Goal: Communication & Community: Answer question/provide support

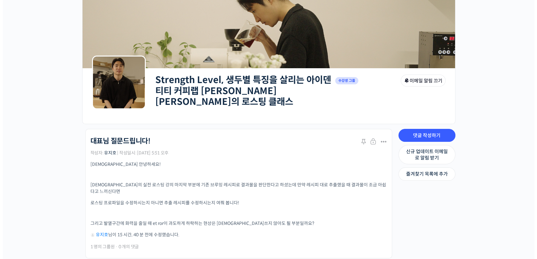
scroll to position [70, 0]
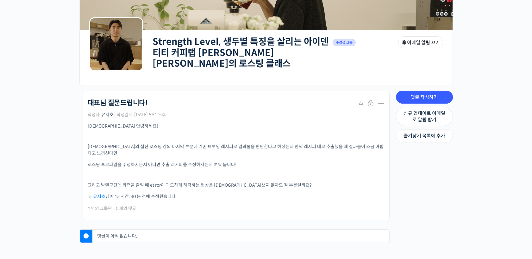
click at [307, 205] on div "유지호 님이 댓글 남김 16 시간, 26 분 전 1 명의 그룹원 · 0 개의 댓글" at bounding box center [236, 208] width 297 height 7
click at [158, 162] on p "로스팅 프로파일을 수정하시는지 아니면 추출 레시피를 수정하시는지 여쭤 봅니다!" at bounding box center [236, 165] width 297 height 7
click at [435, 93] on link "댓글 작성하기" at bounding box center [424, 97] width 57 height 13
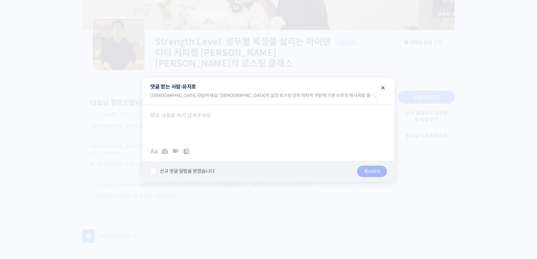
click at [257, 114] on div at bounding box center [268, 123] width 252 height 38
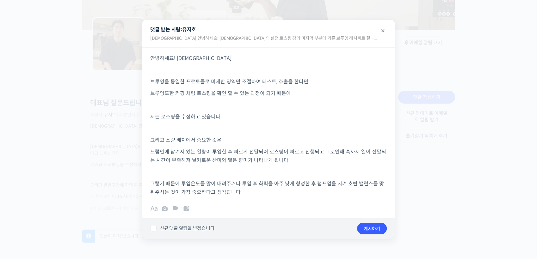
click at [254, 189] on p "그렇기 때문에 투입온도를 많이 내려주거나 투입 후 화력을 아주 낮게 형성한 후 램프업을 시켜 초반 밸런스를 맞춰주시는 것이 가장 중요하다고 생…" at bounding box center [268, 187] width 237 height 17
click at [244, 192] on p "그렇기 때문에 투입온도를 많이 내려주거나 투입 후 화력을 아주 낮게 형성한 후 램프업을 시켜 초반 밸런스를 맞춰주시는 것이 가장 중요하다고 생…" at bounding box center [268, 187] width 237 height 17
click at [243, 194] on p "그렇기 때문에 투입온도를 많이 내려주거나 투입 후 화력을 아주 낮게 형성한 후 램프업을 시켜 초반 밸런스를 맞춰주시는 것이 가장 중요하다고 생…" at bounding box center [268, 187] width 237 height 17
click at [237, 196] on p "그렇기 때문에 투입온도를 많이 내려주거나 투입 후 화력을 아주 낮게 형성한 후 램프업을 시켜 초반 밸런스를 맞춰주시는 것이 가장 중요하다고 생…" at bounding box center [268, 187] width 237 height 17
drag, startPoint x: 237, startPoint y: 196, endPoint x: 110, endPoint y: 65, distance: 182.5
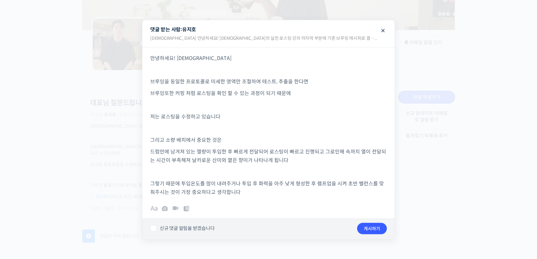
click at [110, 65] on body "언스페셜티 소개 스페셜티 커피 몰 커뮤니티 & 도구들 [PERSON_NAME] 로스터 [PERSON_NAME] 로스터 @dnjsrbs35091…" at bounding box center [268, 127] width 537 height 394
copy div "안녕하세요! 지호님 브루잉을 동일한 프로토콜로 미세한 영역만 조절하여 테스트, 추출을 한다면 브루잉또한 커핑 처럼 로스팅을 확인 할 수 있는 …"
click at [273, 200] on div "B I • 1. “ # 0101 ✓ ×" at bounding box center [268, 209] width 252 height 19
drag, startPoint x: 271, startPoint y: 195, endPoint x: 3, endPoint y: 29, distance: 314.8
click at [3, 29] on body "언스페셜티 소개 스페셜티 커피 몰 커뮤니티 & 도구들 [PERSON_NAME] 로스터 [PERSON_NAME] 로스터 @dnjsrbs35091…" at bounding box center [268, 127] width 537 height 394
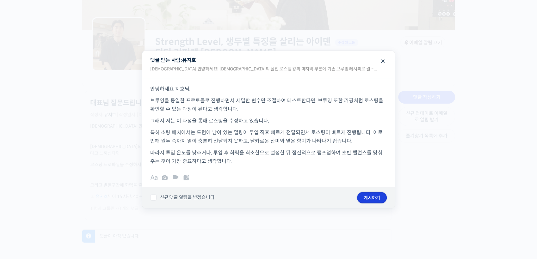
click at [380, 201] on button "게시하기" at bounding box center [372, 197] width 30 height 11
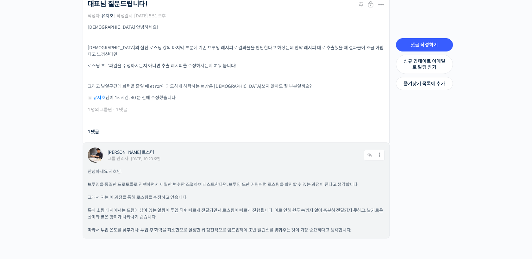
scroll to position [172, 0]
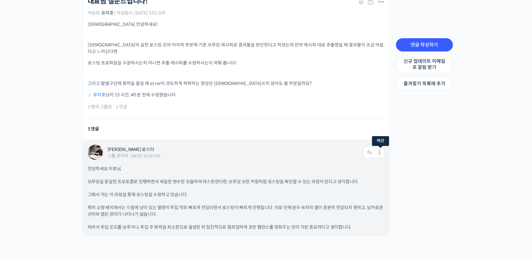
click at [381, 147] on icon at bounding box center [379, 152] width 9 height 11
click at [365, 163] on link "수정하기" at bounding box center [362, 169] width 48 height 12
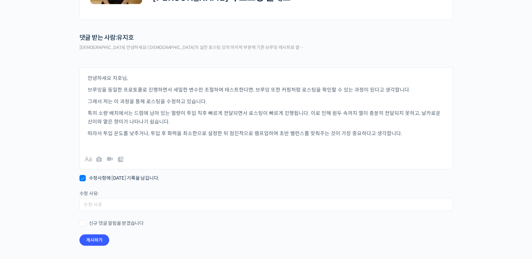
scroll to position [136, 0]
click at [406, 133] on p "따라서 투입 온도를 낮추거나, 투입 후 화력을 최소한으로 설정한 뒤 점진적으로 램프업하여 초반 밸런스를 맞춰주는 것이 가장 중요하다고 생각합니…" at bounding box center [266, 134] width 357 height 9
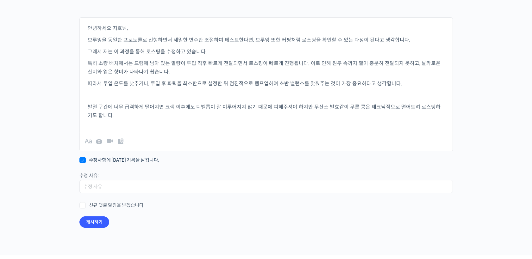
scroll to position [238, 0]
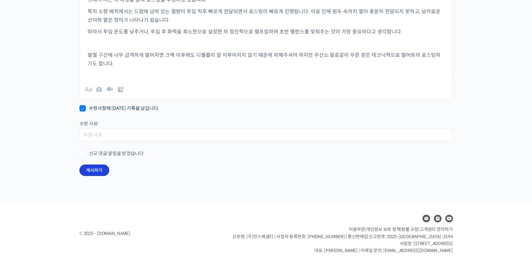
click at [96, 171] on button "게시하기" at bounding box center [94, 170] width 30 height 11
